Goal: Transaction & Acquisition: Purchase product/service

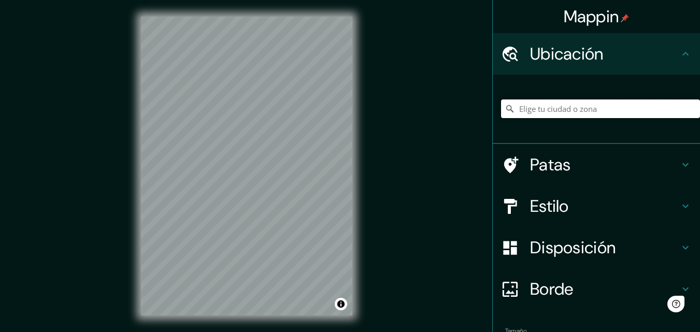
click at [538, 111] on input "Elige tu ciudad o zona" at bounding box center [600, 108] width 199 height 19
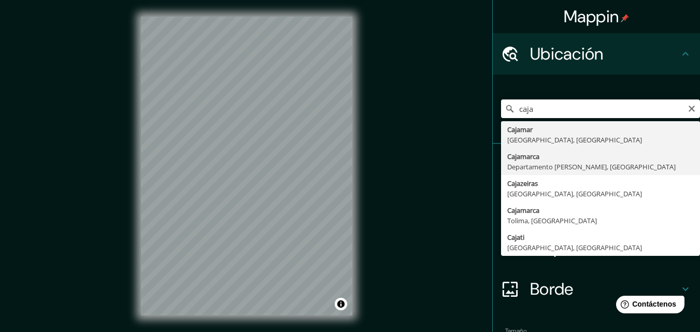
type input "Cajamarca, Departamento de Cajamarca, Perú"
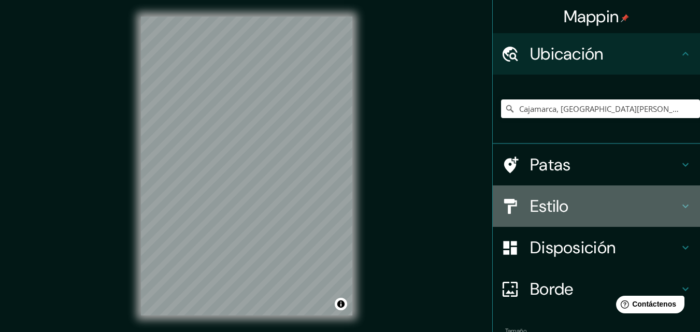
click at [546, 211] on font "Estilo" at bounding box center [549, 206] width 39 height 22
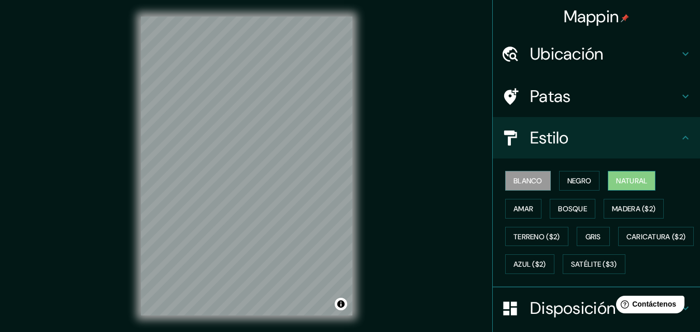
click at [636, 173] on button "Natural" at bounding box center [632, 181] width 48 height 20
click at [127, 215] on div "© Mapbox © OpenStreetMap Improve this map" at bounding box center [246, 166] width 244 height 332
click at [409, 187] on div "Mappin Ubicación Cajamarca, Departamento de Cajamarca, Perú Patas Estilo Blanco…" at bounding box center [350, 174] width 700 height 349
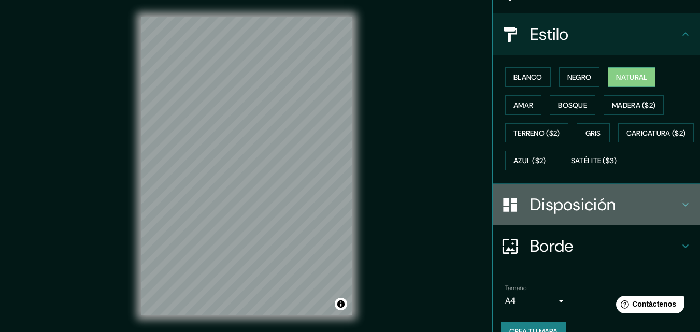
click at [540, 215] on font "Disposición" at bounding box center [572, 205] width 85 height 22
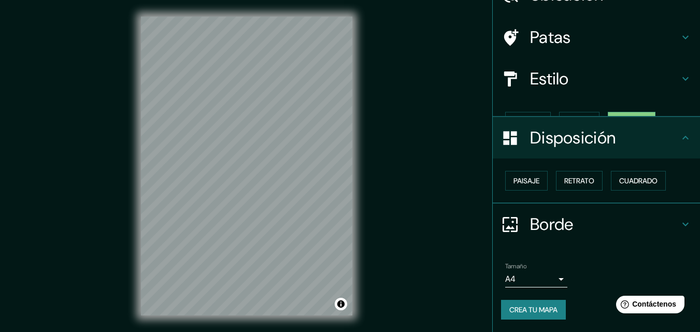
scroll to position [41, 0]
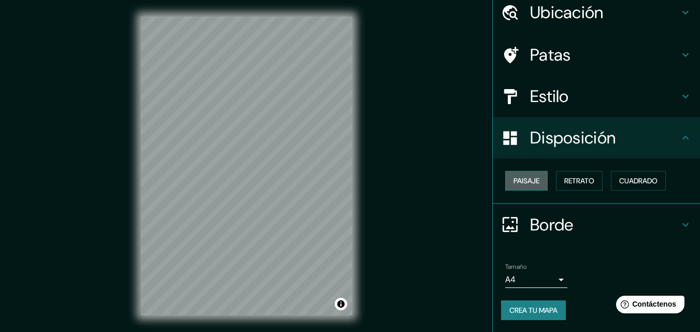
click at [522, 181] on font "Paisaje" at bounding box center [526, 180] width 26 height 9
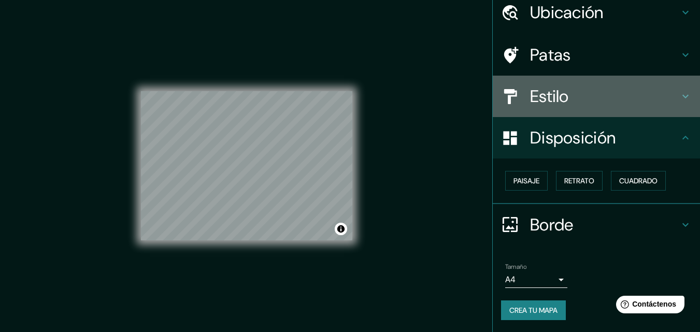
click at [538, 101] on font "Estilo" at bounding box center [549, 96] width 39 height 22
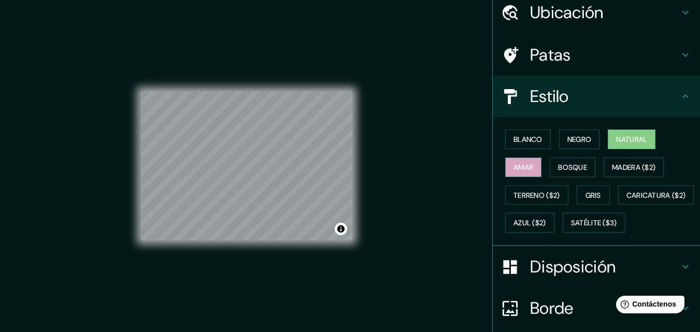
click at [523, 166] on font "Amar" at bounding box center [523, 167] width 20 height 9
click at [617, 138] on font "Natural" at bounding box center [631, 139] width 31 height 9
click at [571, 144] on font "Negro" at bounding box center [579, 139] width 24 height 9
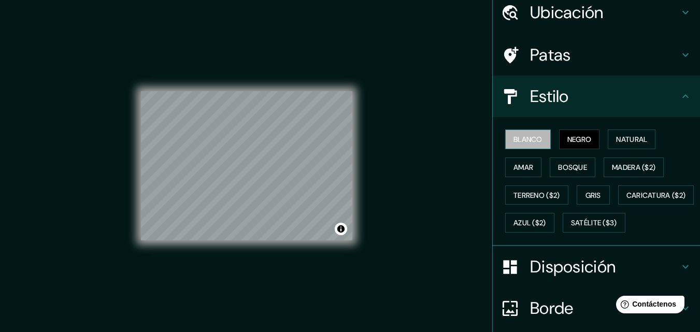
click at [520, 149] on button "Blanco" at bounding box center [528, 139] width 46 height 20
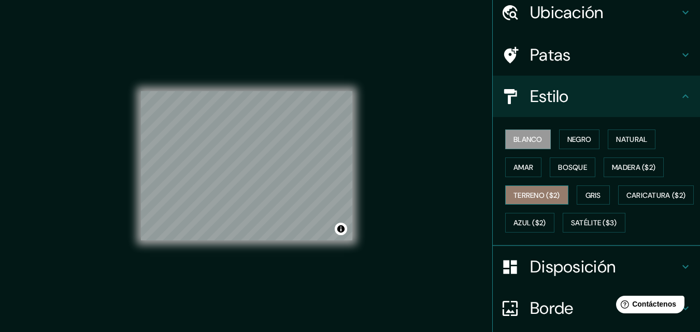
click at [520, 191] on font "Terreno ($2)" at bounding box center [536, 195] width 47 height 9
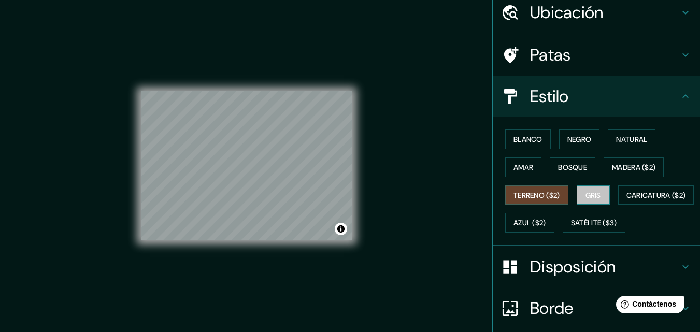
click at [587, 195] on font "Gris" at bounding box center [593, 195] width 16 height 9
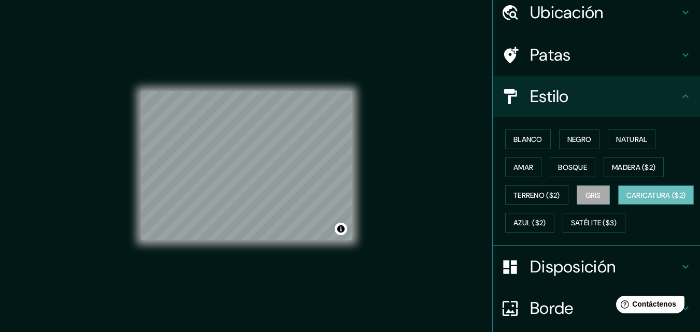
click at [626, 200] on font "Caricatura ($2)" at bounding box center [656, 195] width 60 height 9
click at [546, 224] on font "Azul ($2)" at bounding box center [529, 223] width 33 height 9
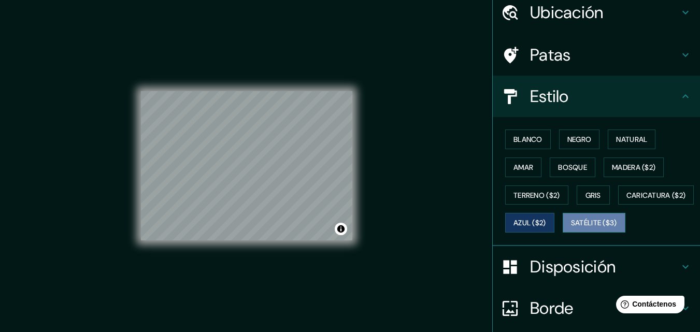
click at [571, 228] on font "Satélite ($3)" at bounding box center [594, 223] width 46 height 9
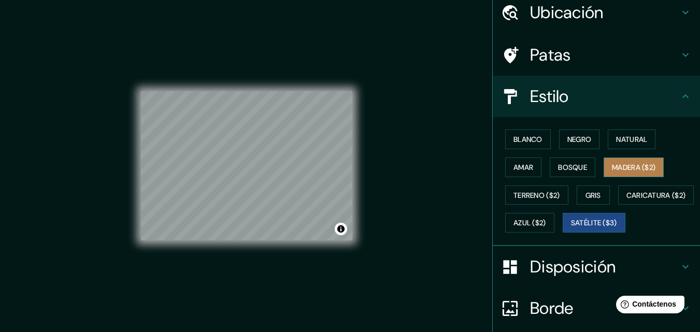
click at [616, 163] on font "Madera ($2)" at bounding box center [634, 167] width 44 height 9
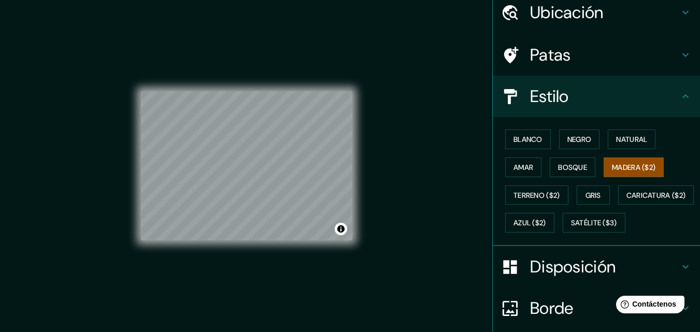
scroll to position [145, 0]
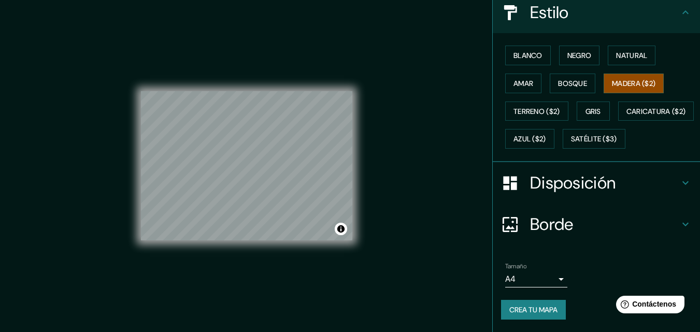
click at [537, 282] on body "Mappin Ubicación Cajamarca, [GEOGRAPHIC_DATA][PERSON_NAME], [GEOGRAPHIC_DATA] P…" at bounding box center [350, 166] width 700 height 332
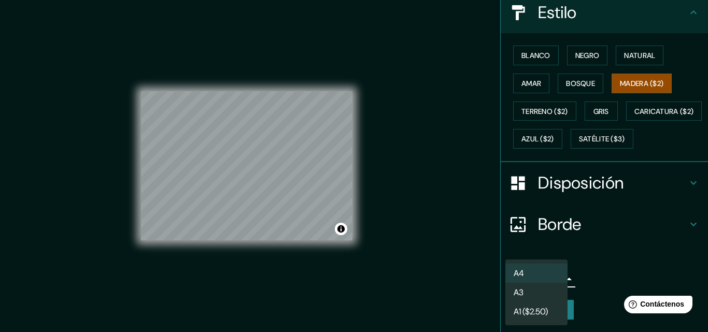
click at [531, 286] on li "A3" at bounding box center [536, 292] width 62 height 19
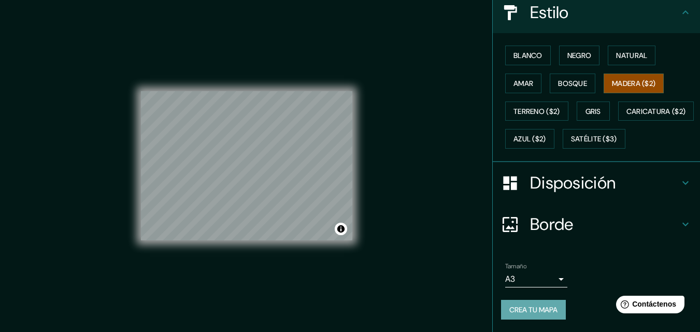
click at [518, 313] on font "Crea tu mapa" at bounding box center [533, 309] width 48 height 9
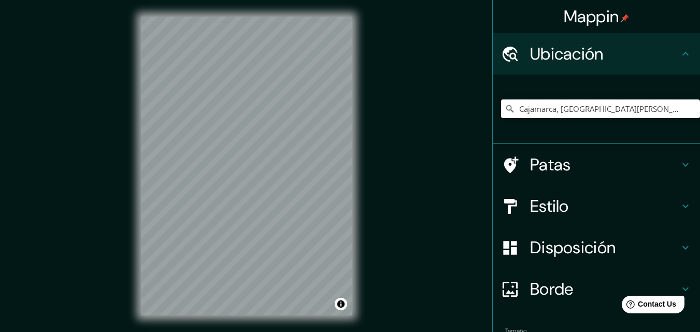
click at [612, 109] on input "Cajamarca, [GEOGRAPHIC_DATA][PERSON_NAME], [GEOGRAPHIC_DATA]" at bounding box center [600, 108] width 199 height 19
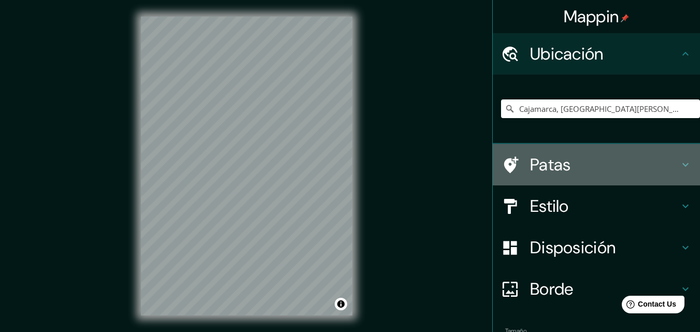
click at [581, 164] on h4 "Patas" at bounding box center [604, 164] width 149 height 21
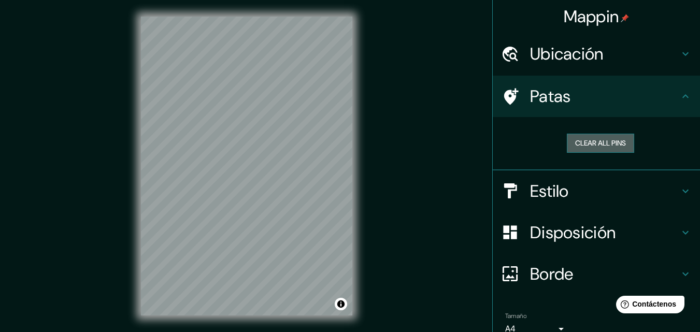
click at [590, 139] on button "Clear all pins" at bounding box center [600, 143] width 67 height 19
click at [617, 53] on h4 "Ubicación" at bounding box center [604, 54] width 149 height 21
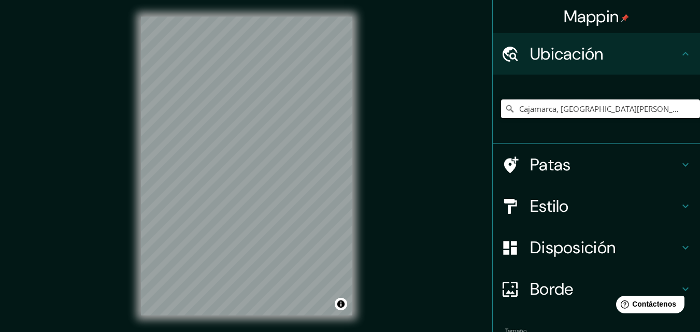
click at [646, 114] on input "Cajamarca, [GEOGRAPHIC_DATA][PERSON_NAME], [GEOGRAPHIC_DATA]" at bounding box center [600, 108] width 199 height 19
click at [679, 115] on input "Cajamarca, [GEOGRAPHIC_DATA][PERSON_NAME], [GEOGRAPHIC_DATA]" at bounding box center [600, 108] width 199 height 19
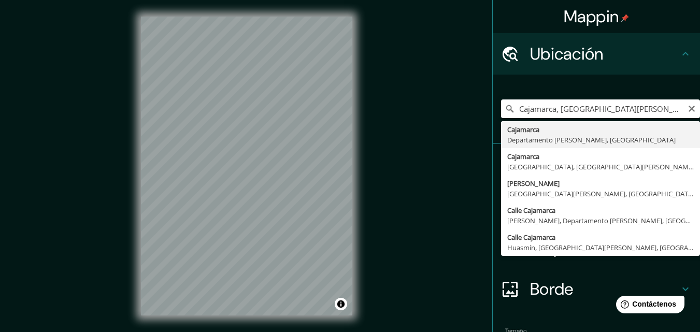
type input "Cajamarca, [GEOGRAPHIC_DATA][PERSON_NAME], [GEOGRAPHIC_DATA]"
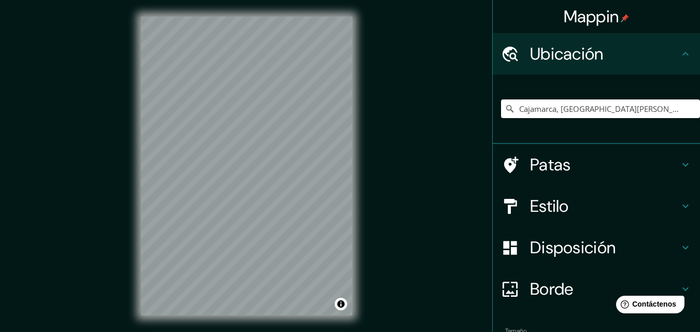
click at [573, 200] on h4 "Estilo" at bounding box center [604, 206] width 149 height 21
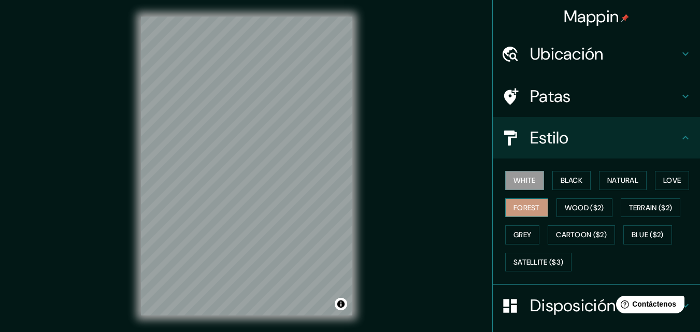
click at [518, 205] on div "White Black Natural Love Forest Wood ($2) Terrain ($2) Grey Cartoon ($2) Blue (…" at bounding box center [600, 221] width 199 height 109
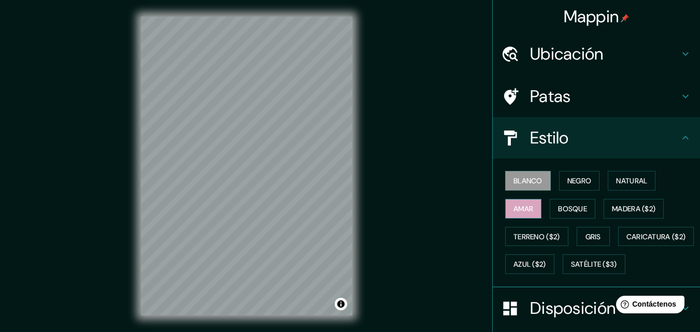
click at [513, 206] on font "Amar" at bounding box center [523, 208] width 20 height 9
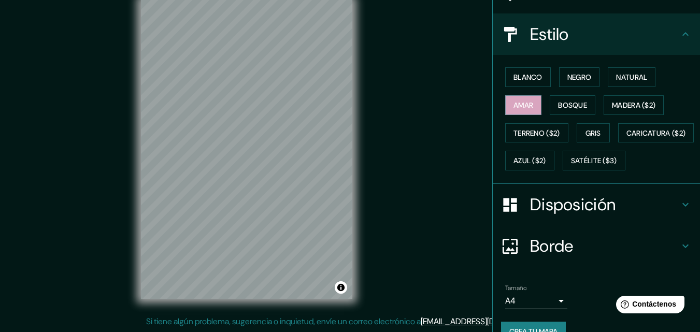
scroll to position [153, 0]
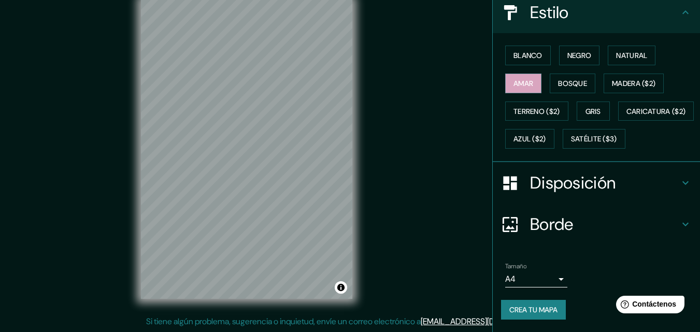
click at [530, 279] on body "Mappin Ubicación Cajamarca, [GEOGRAPHIC_DATA][PERSON_NAME], [GEOGRAPHIC_DATA] P…" at bounding box center [350, 149] width 700 height 332
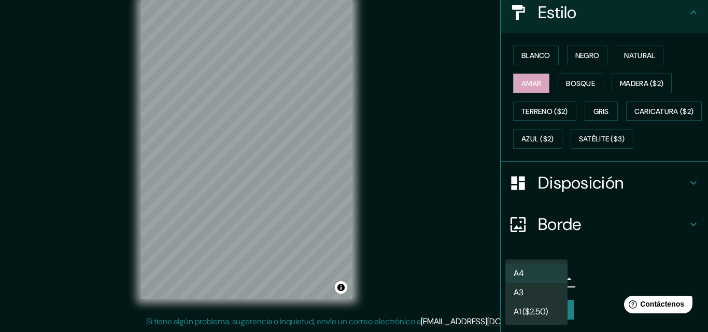
click at [530, 291] on li "A3" at bounding box center [536, 292] width 62 height 19
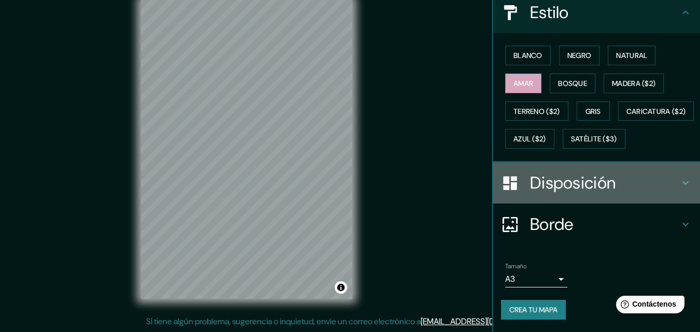
click at [583, 187] on font "Disposición" at bounding box center [572, 183] width 85 height 22
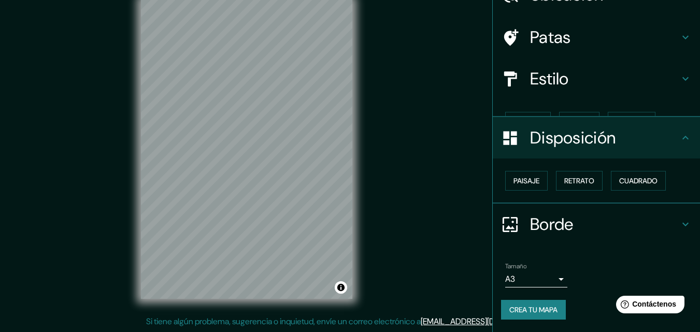
scroll to position [41, 0]
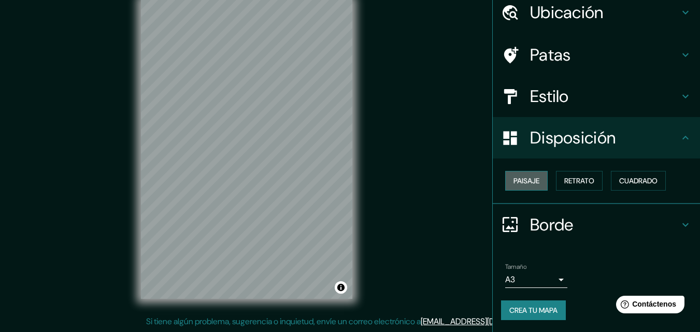
click at [525, 182] on font "Paisaje" at bounding box center [526, 180] width 26 height 9
